Goal: Register for event/course

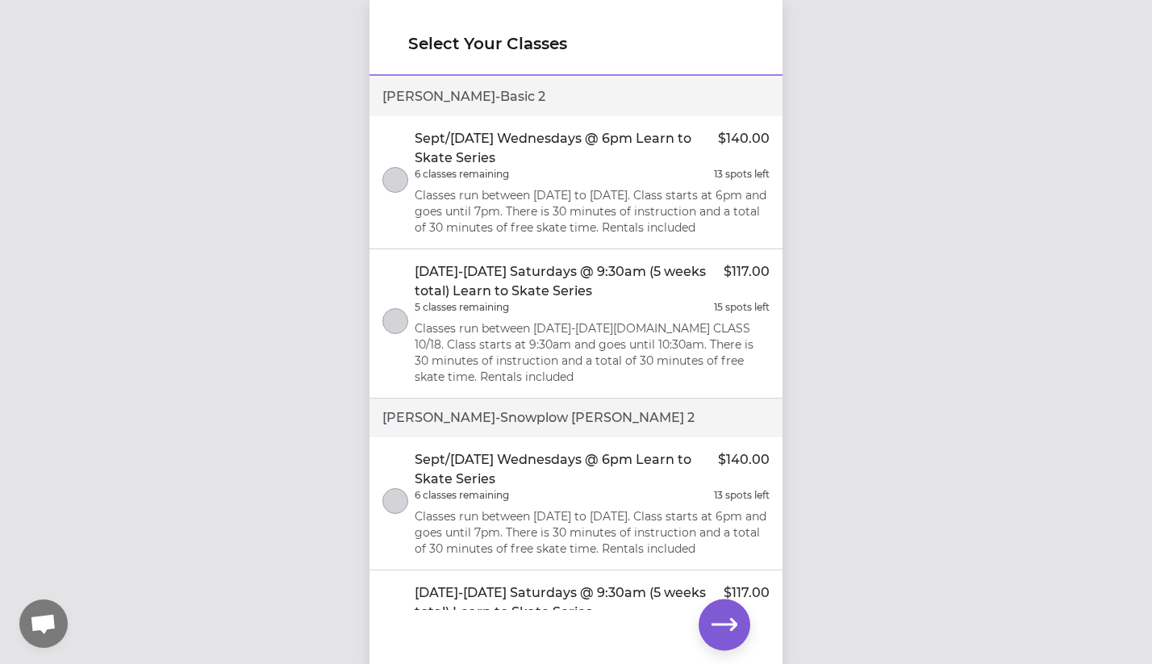
scroll to position [110, 0]
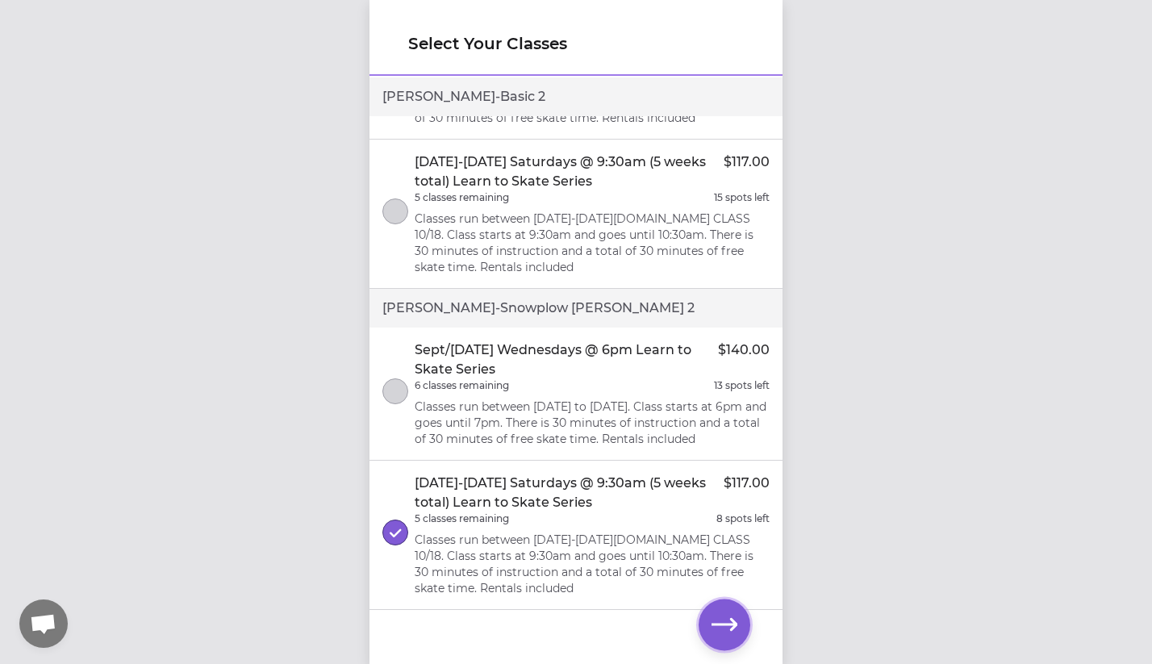
click at [724, 626] on icon "button" at bounding box center [725, 625] width 26 height 26
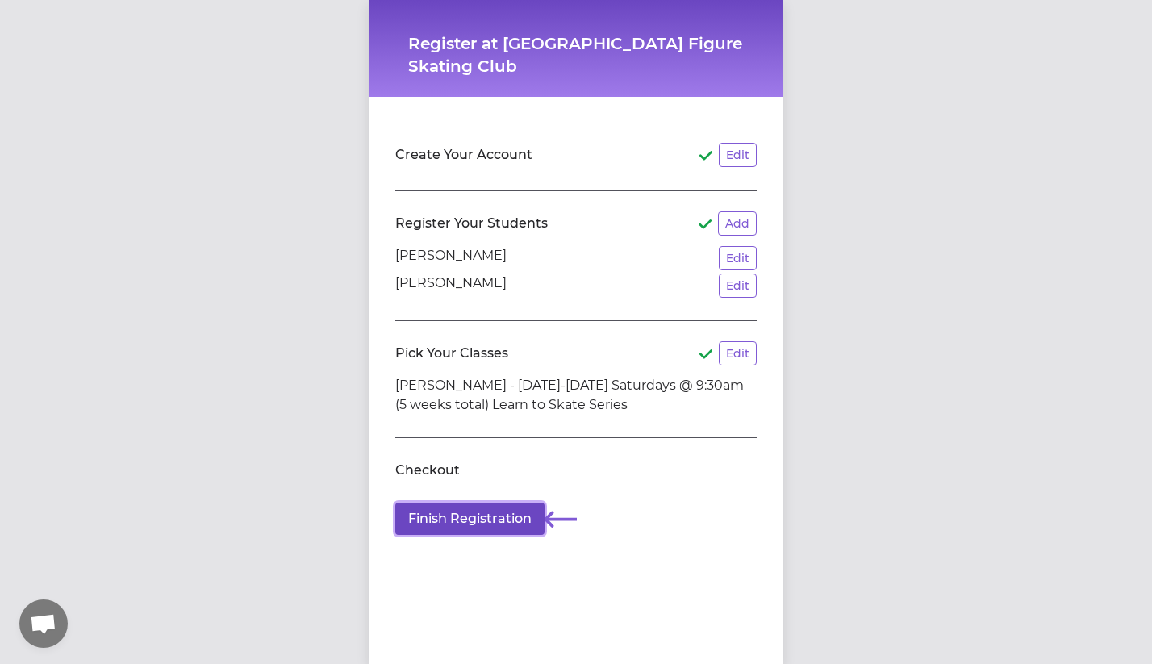
click at [462, 516] on button "Finish Registration" at bounding box center [469, 519] width 149 height 32
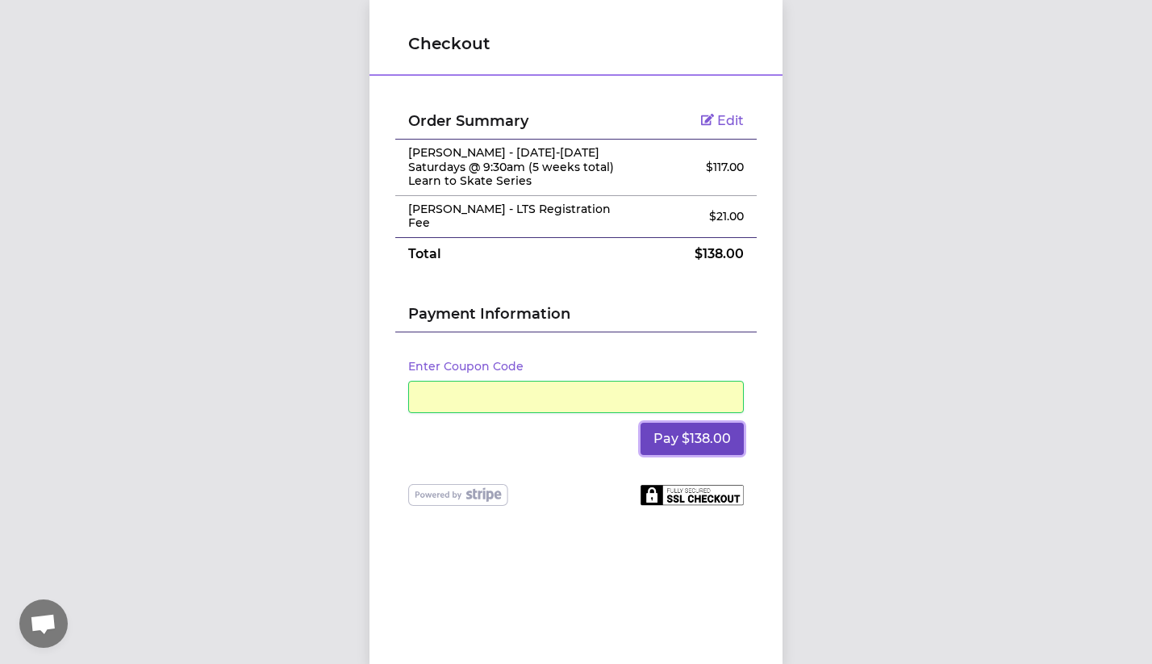
click at [690, 441] on button "Pay $138.00" at bounding box center [692, 439] width 103 height 32
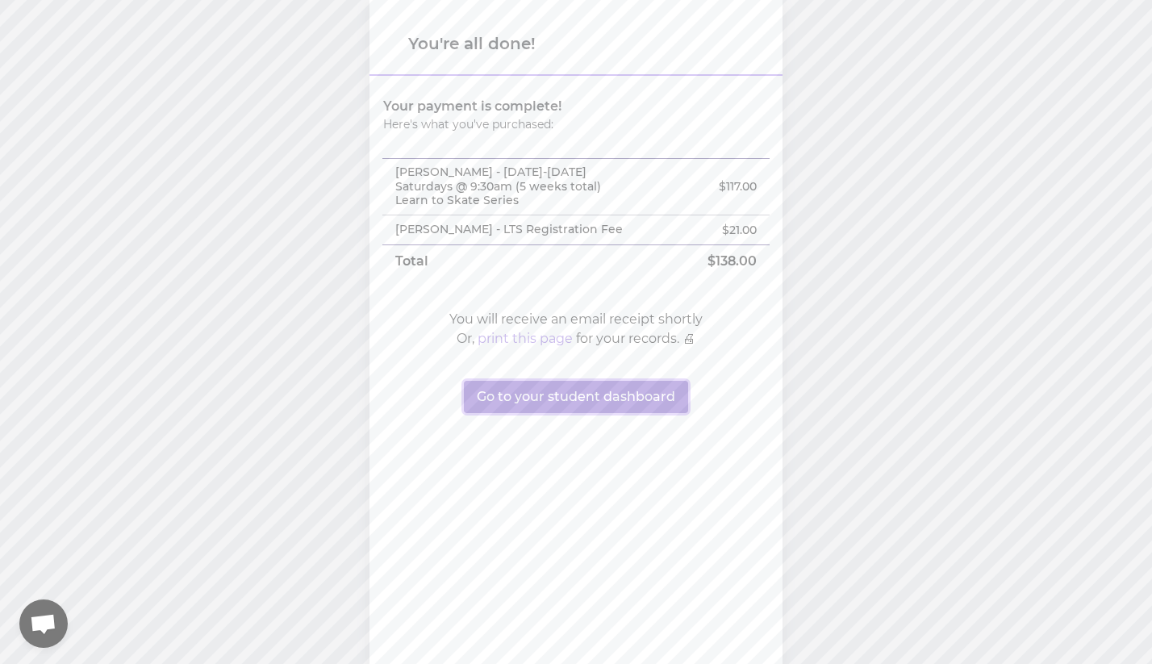
click at [512, 396] on button "Go to your student dashboard" at bounding box center [576, 397] width 224 height 32
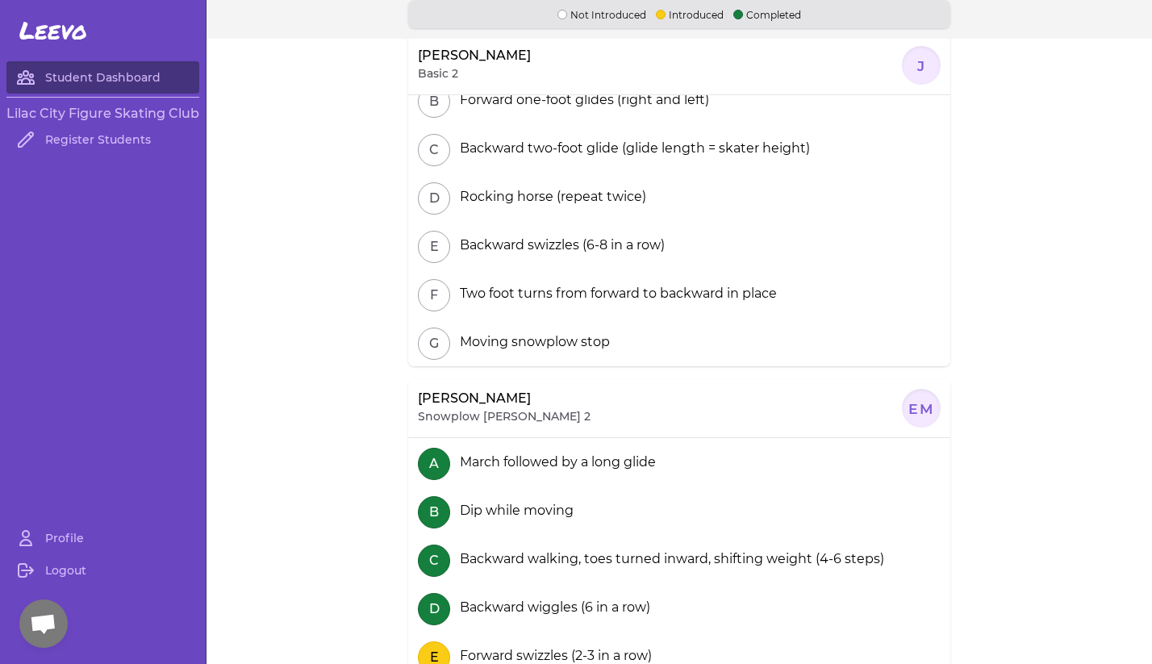
scroll to position [190, 0]
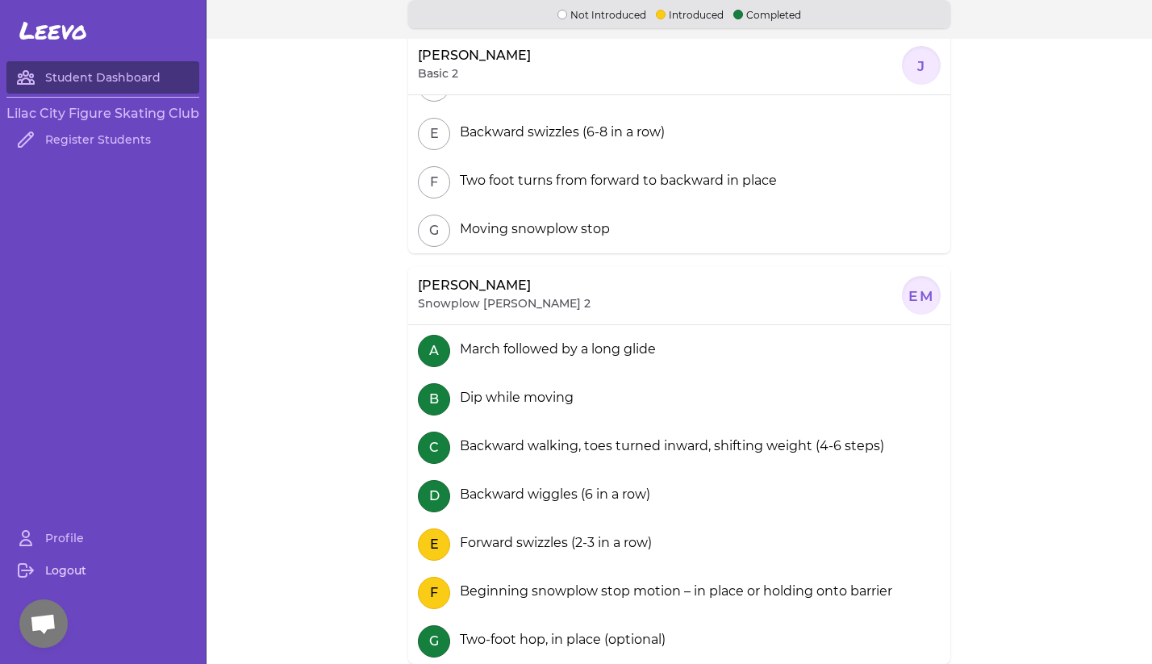
click at [76, 575] on link "Logout" at bounding box center [102, 570] width 193 height 32
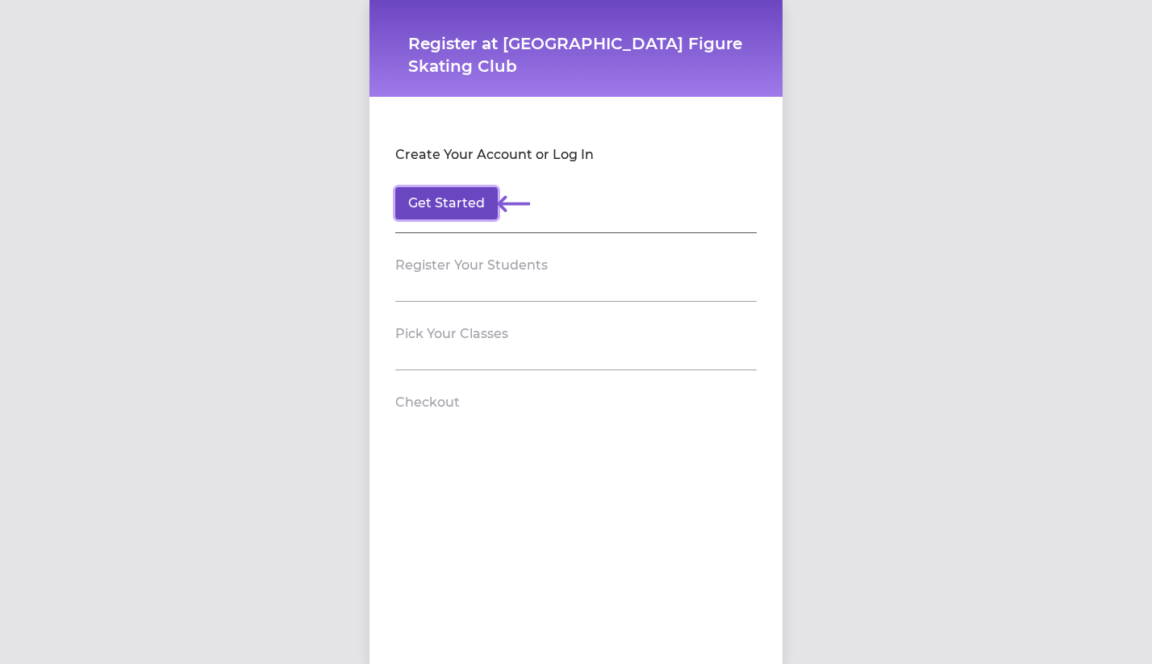
click at [453, 202] on button "Get Started" at bounding box center [446, 203] width 102 height 32
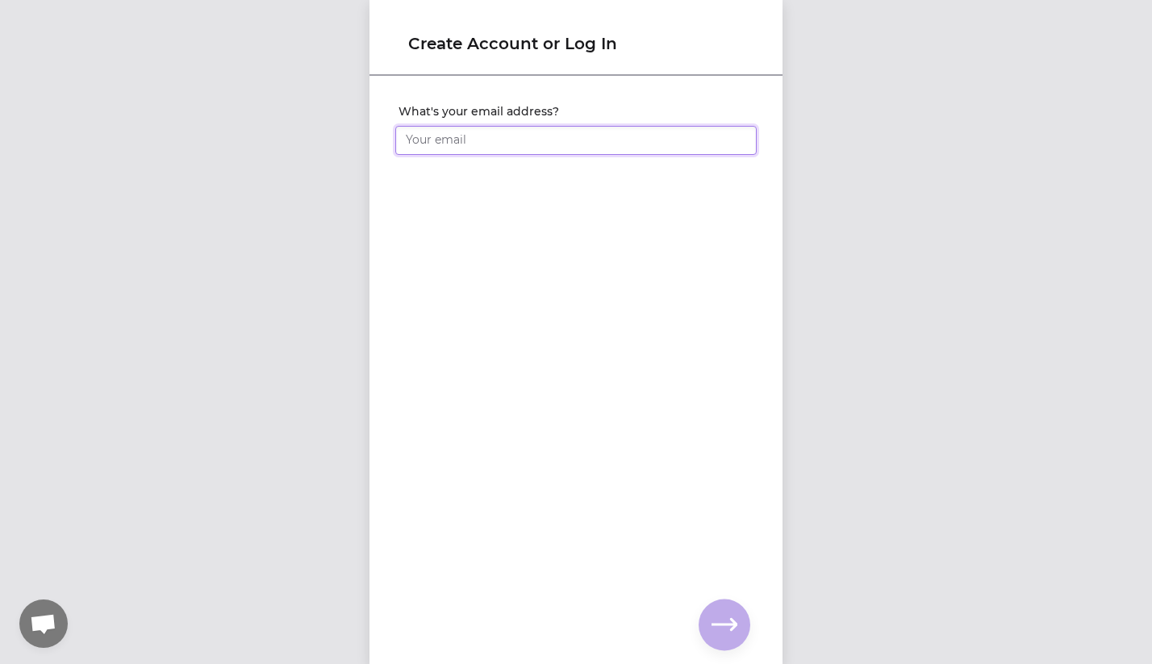
click at [447, 139] on input "What's your email address?" at bounding box center [575, 140] width 361 height 29
type input "[PERSON_NAME][EMAIL_ADDRESS][DOMAIN_NAME]"
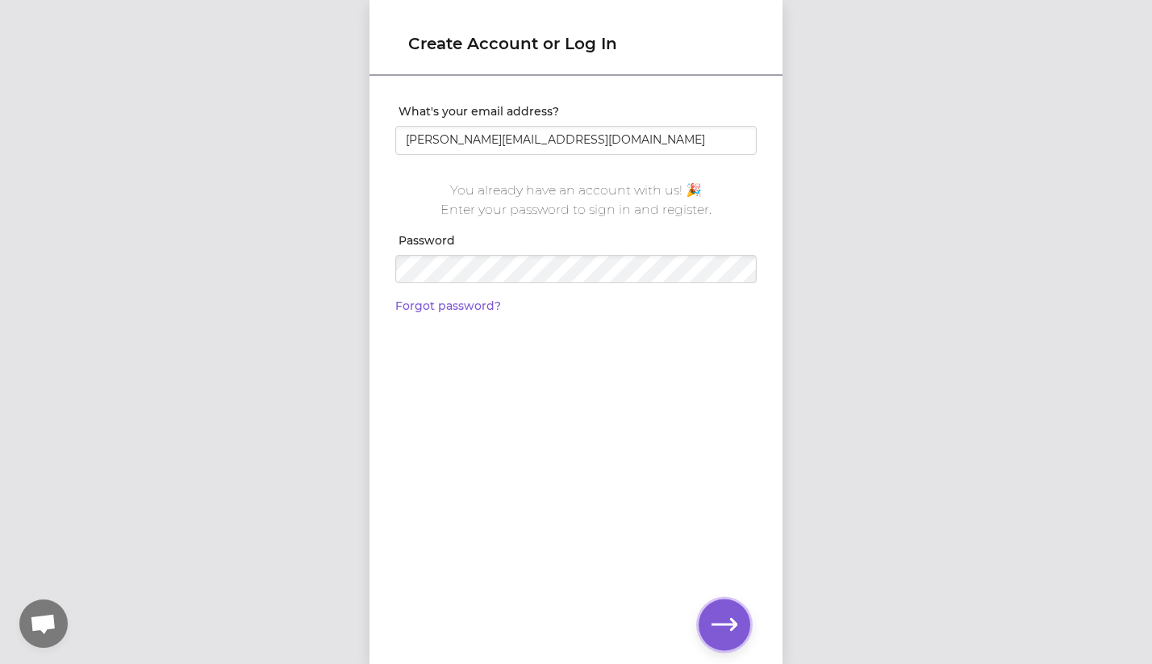
click at [726, 610] on button "button" at bounding box center [725, 625] width 52 height 52
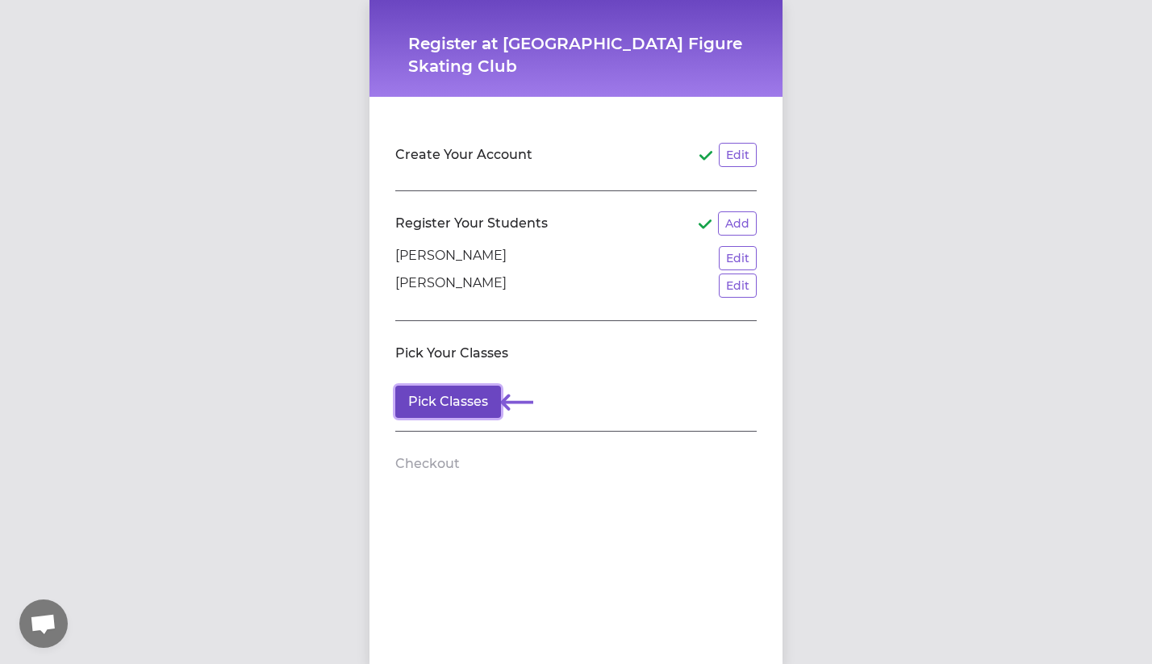
click at [442, 410] on button "Pick Classes" at bounding box center [448, 402] width 106 height 32
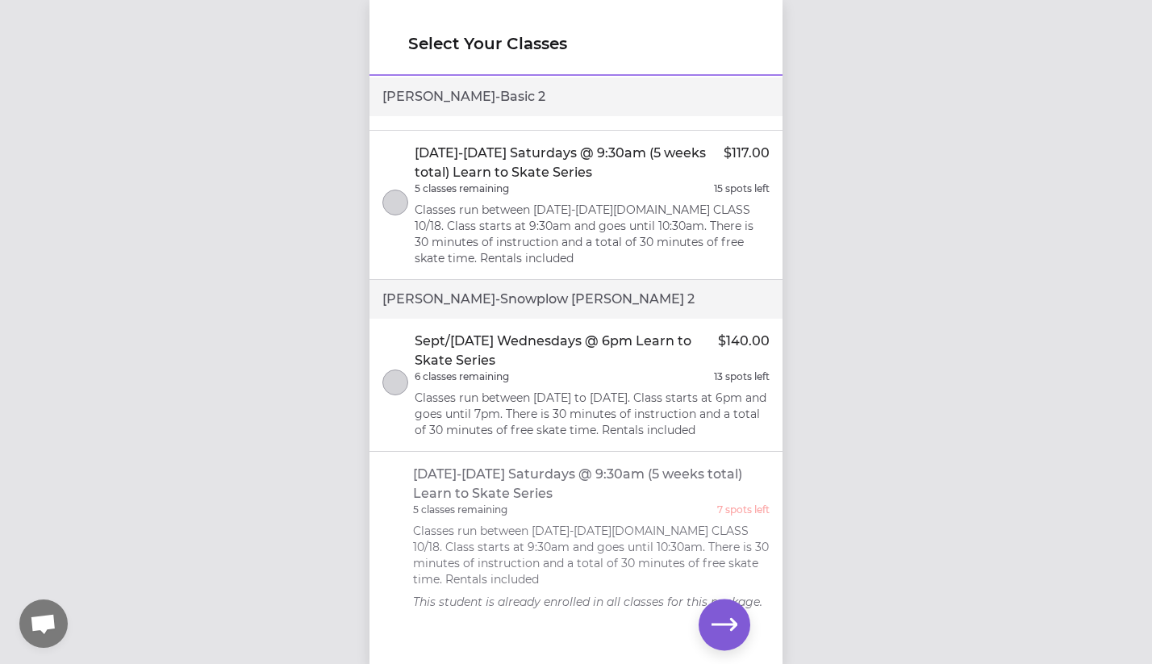
scroll to position [132, 0]
